Goal: Check status: Check status

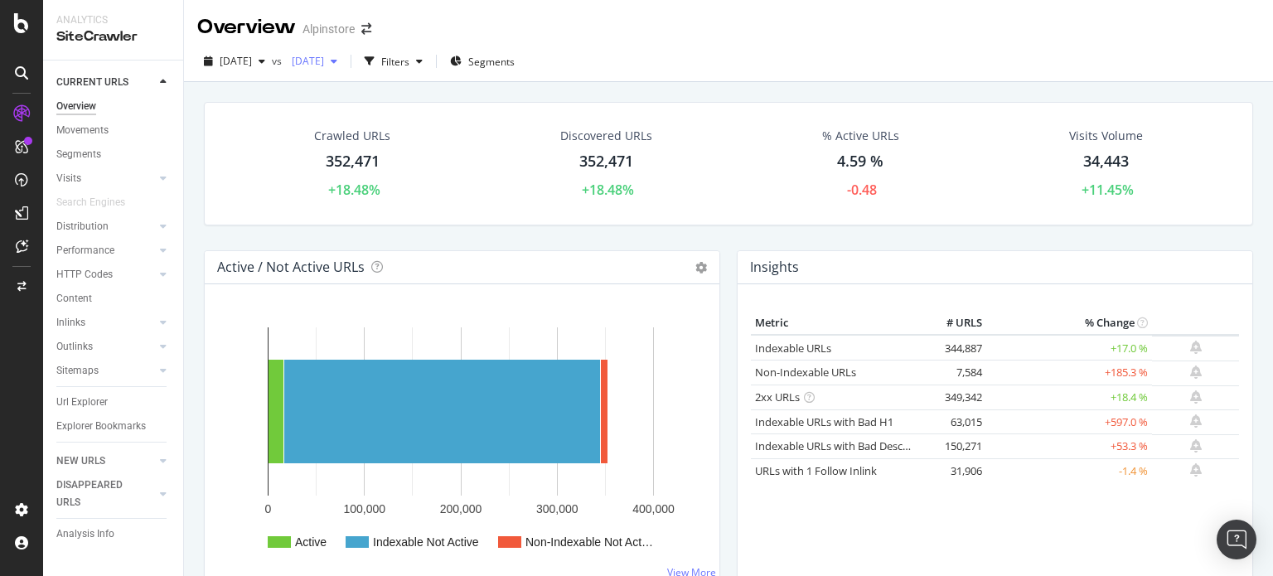
click at [344, 68] on div "[DATE]" at bounding box center [314, 61] width 59 height 25
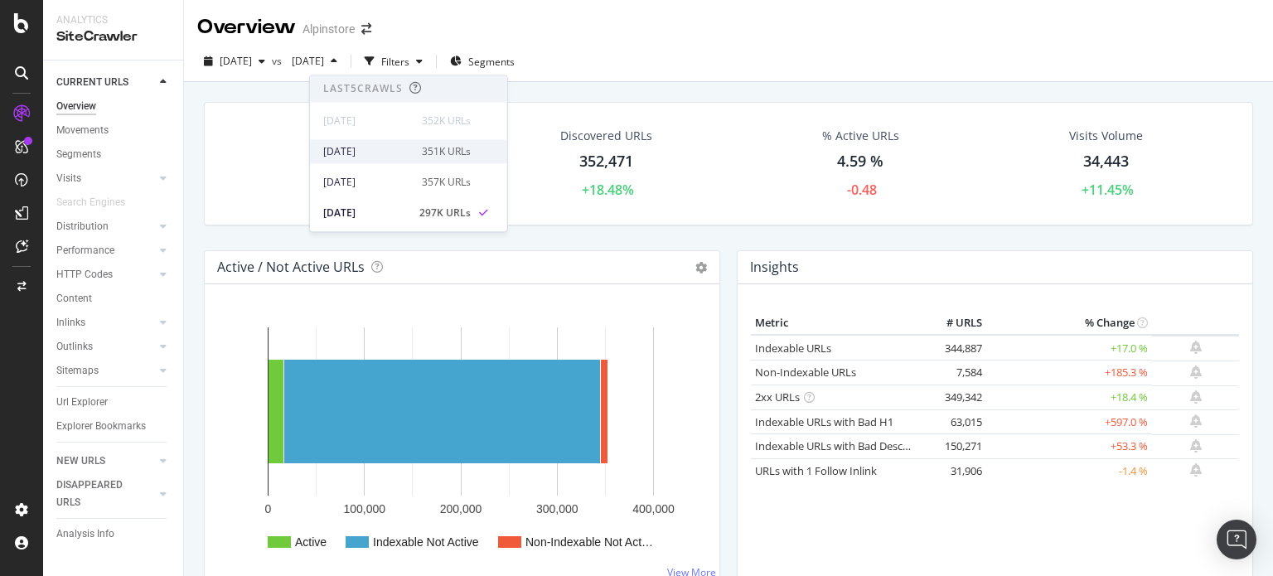
click at [369, 142] on div "[DATE] 351K URLs" at bounding box center [408, 151] width 197 height 24
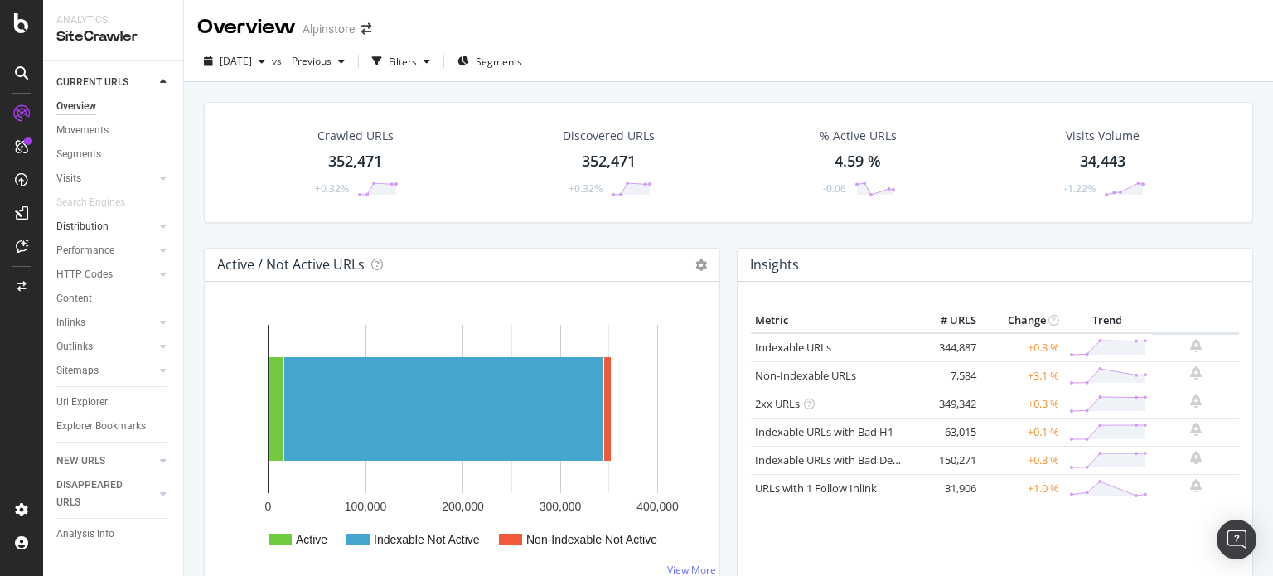
click at [144, 228] on div at bounding box center [146, 226] width 17 height 17
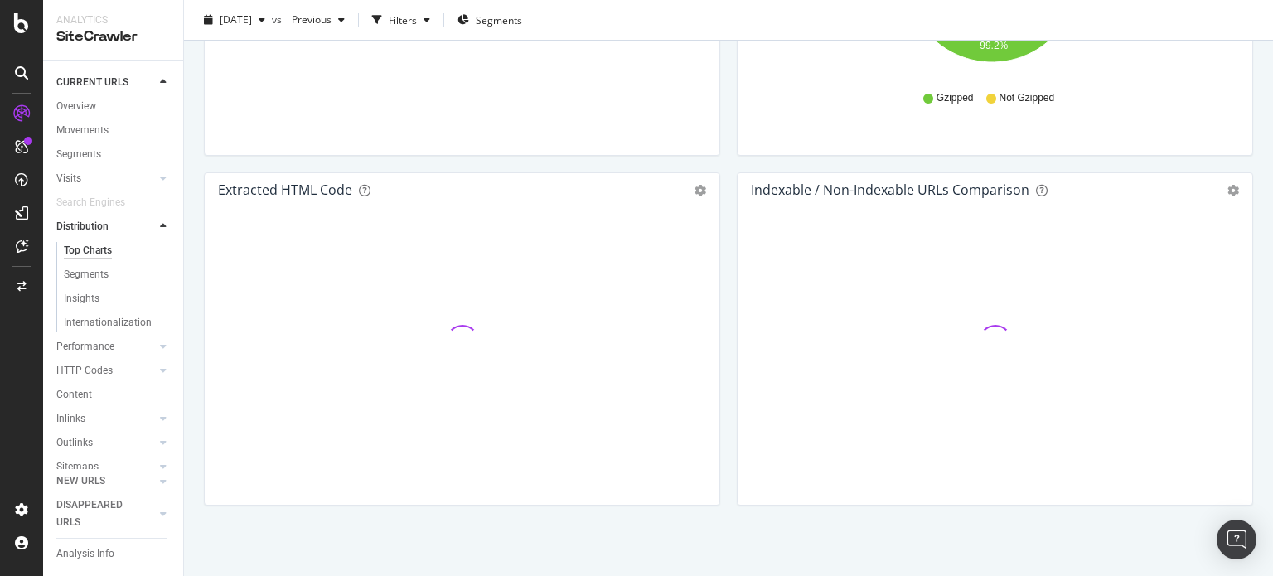
scroll to position [2500, 0]
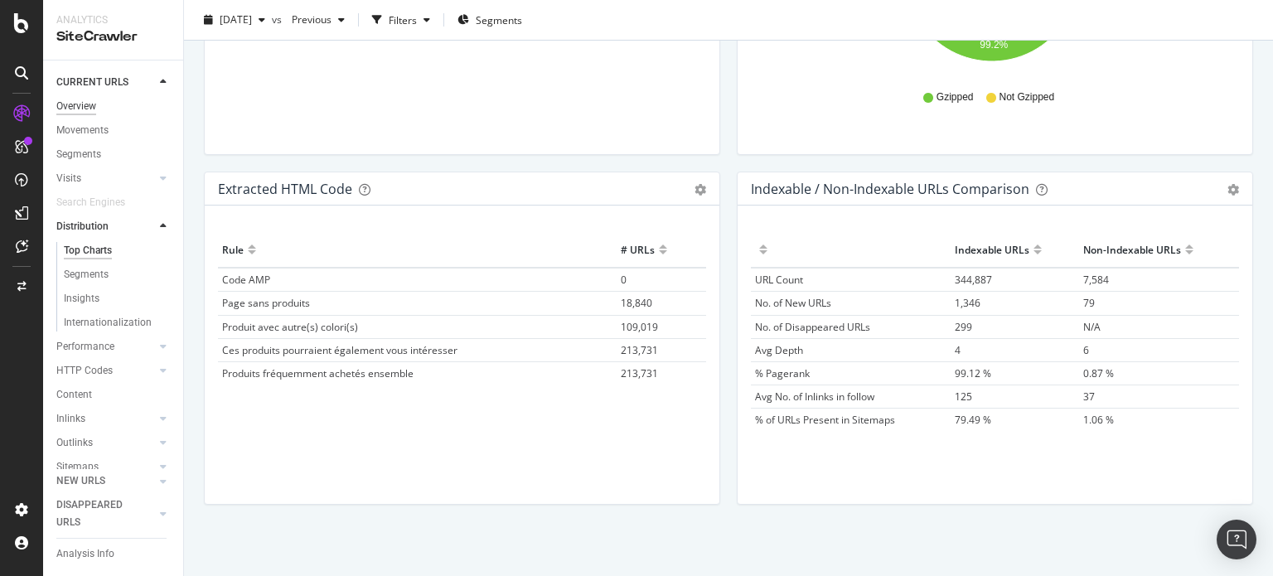
click at [89, 108] on div "Overview" at bounding box center [76, 106] width 40 height 17
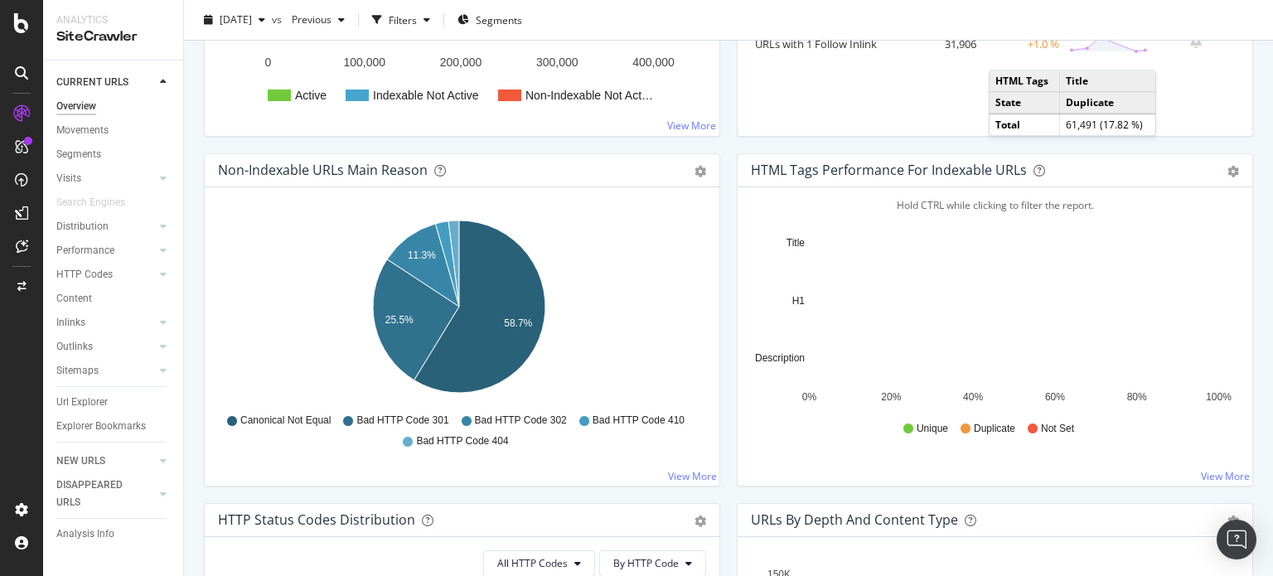
scroll to position [416, 0]
